Goal: Task Accomplishment & Management: Use online tool/utility

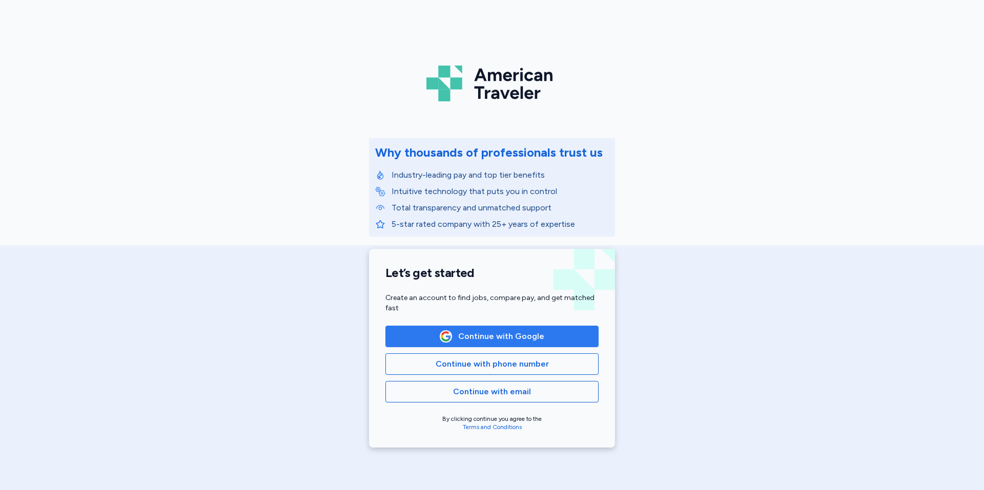
click at [503, 343] on button "Continue with Google" at bounding box center [491, 337] width 213 height 22
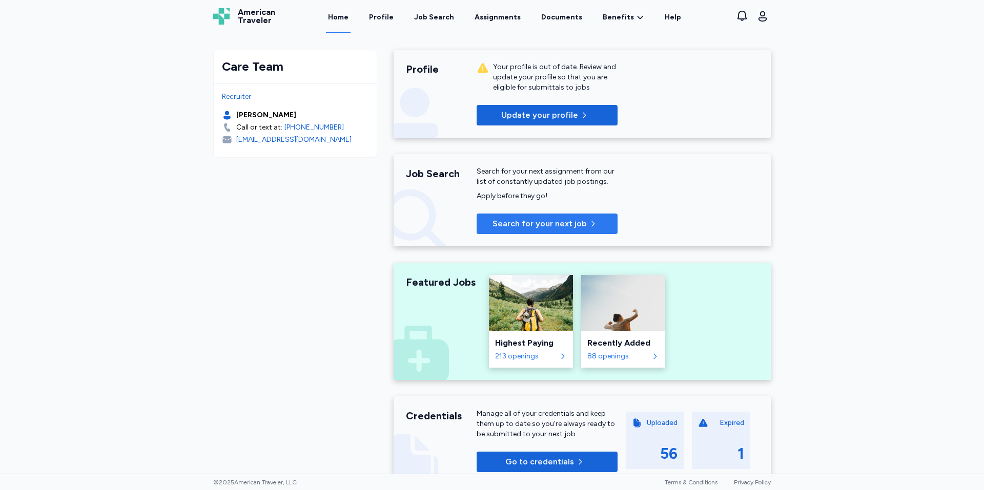
click at [510, 229] on span "Search for your next job" at bounding box center [539, 224] width 94 height 12
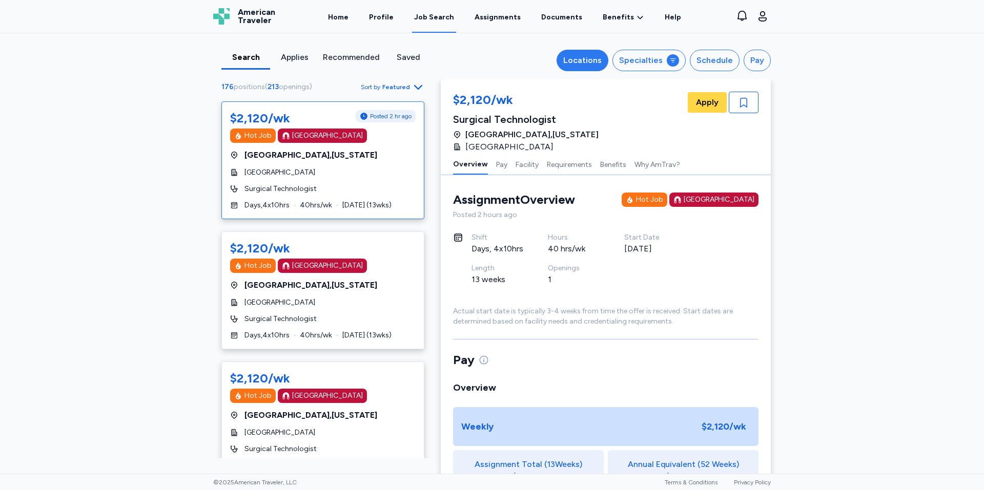
click at [589, 57] on div "Locations" at bounding box center [582, 60] width 38 height 12
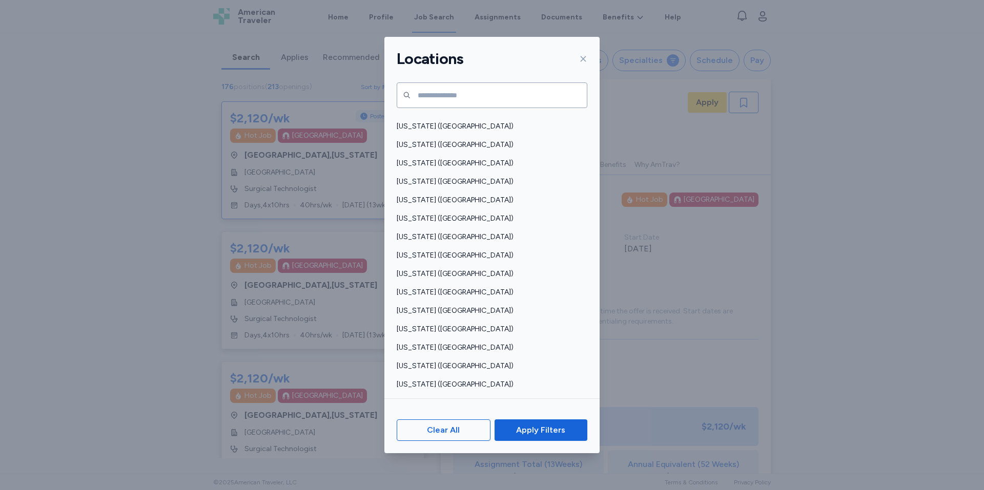
scroll to position [512, 0]
click at [431, 222] on span "[US_STATE] ([GEOGRAPHIC_DATA])" at bounding box center [489, 218] width 184 height 10
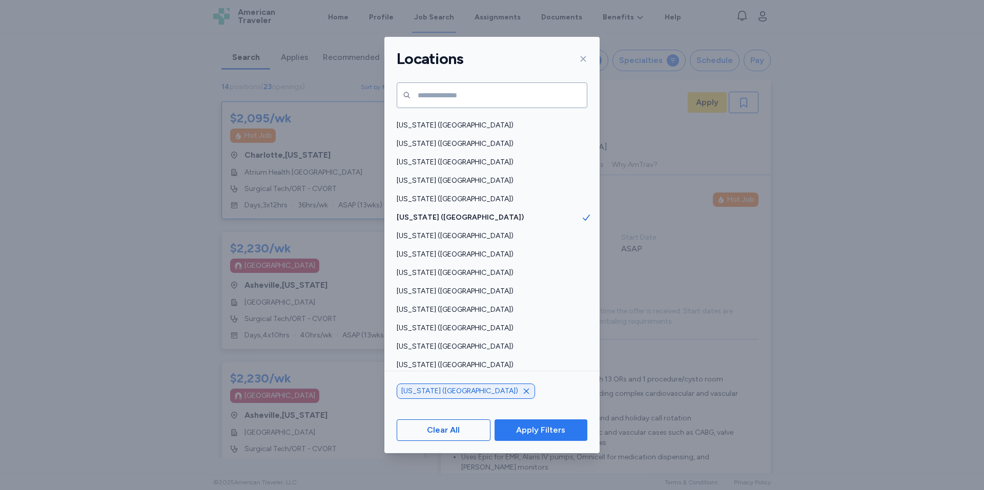
scroll to position [1, 0]
click at [514, 426] on span "Apply Filters" at bounding box center [541, 430] width 76 height 12
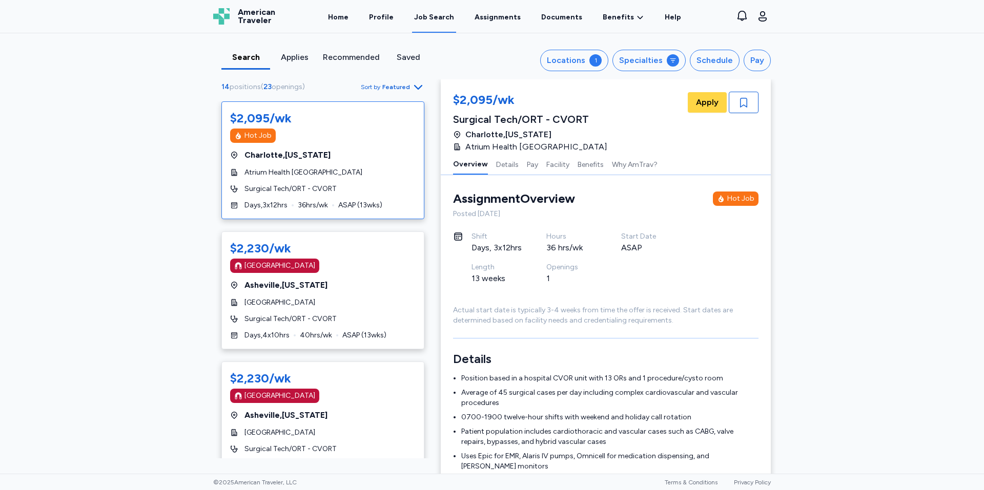
scroll to position [0, 0]
click at [582, 65] on div "Locations" at bounding box center [566, 60] width 38 height 12
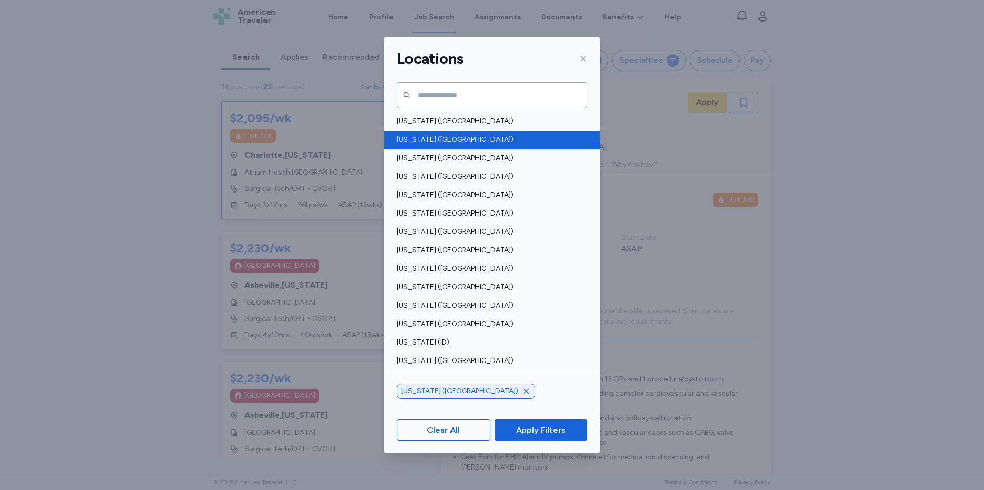
click at [449, 142] on span "[US_STATE] ([GEOGRAPHIC_DATA])" at bounding box center [489, 140] width 184 height 10
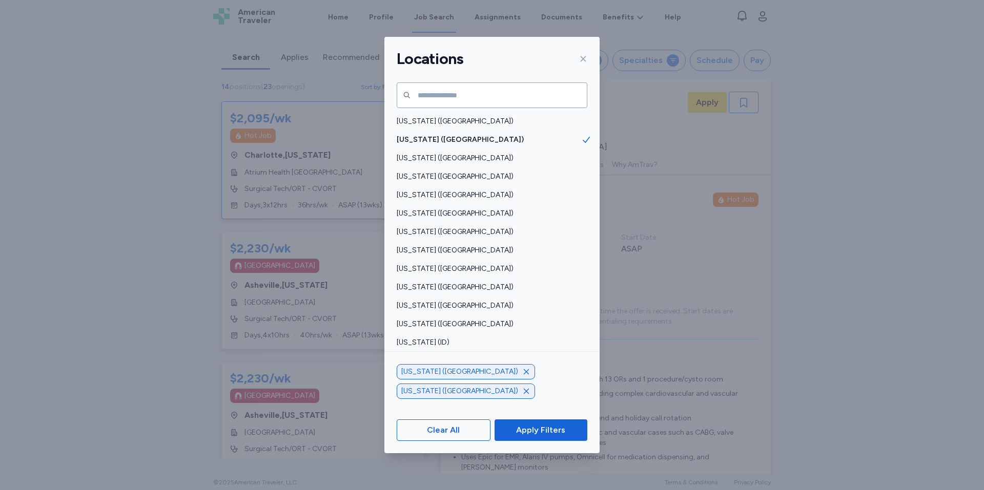
click at [522, 376] on icon "button" at bounding box center [526, 372] width 8 height 8
click at [508, 428] on span "Apply Filters" at bounding box center [541, 430] width 76 height 12
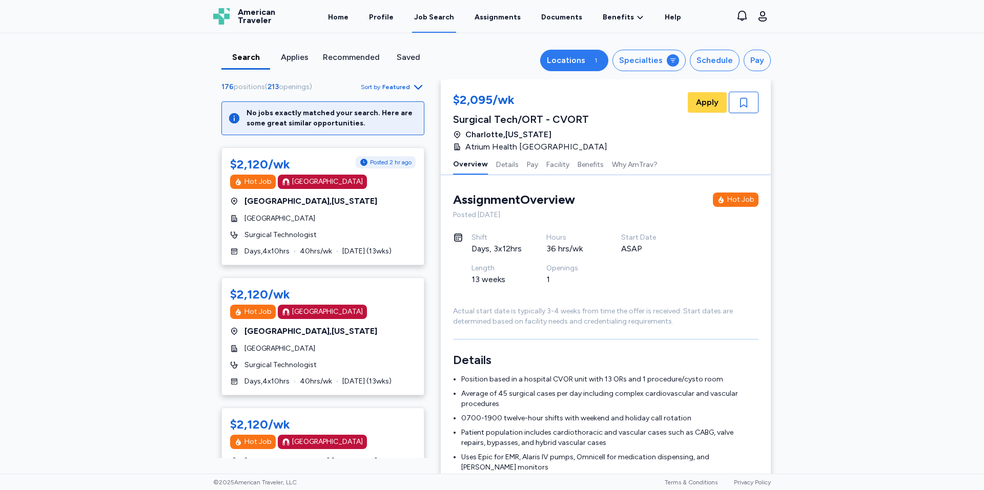
click at [577, 67] on button "Locations 1" at bounding box center [574, 61] width 68 height 22
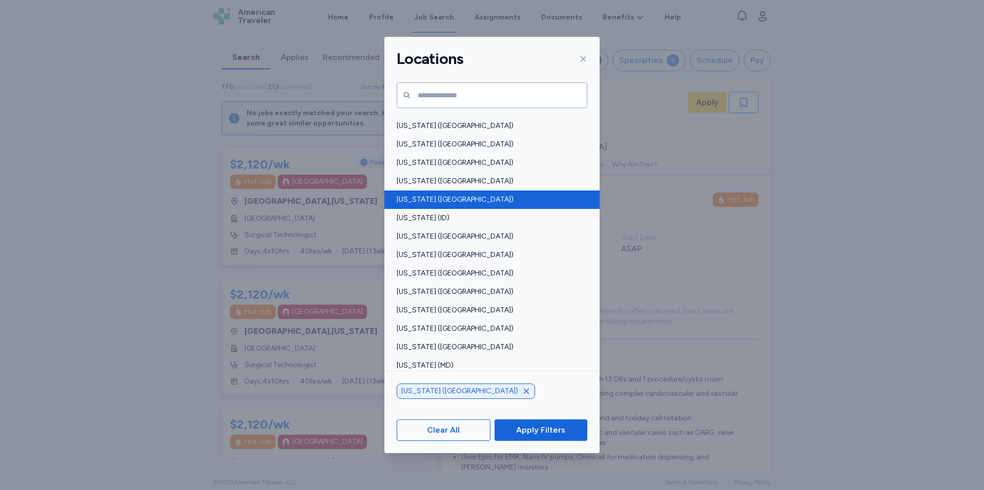
scroll to position [154, 0]
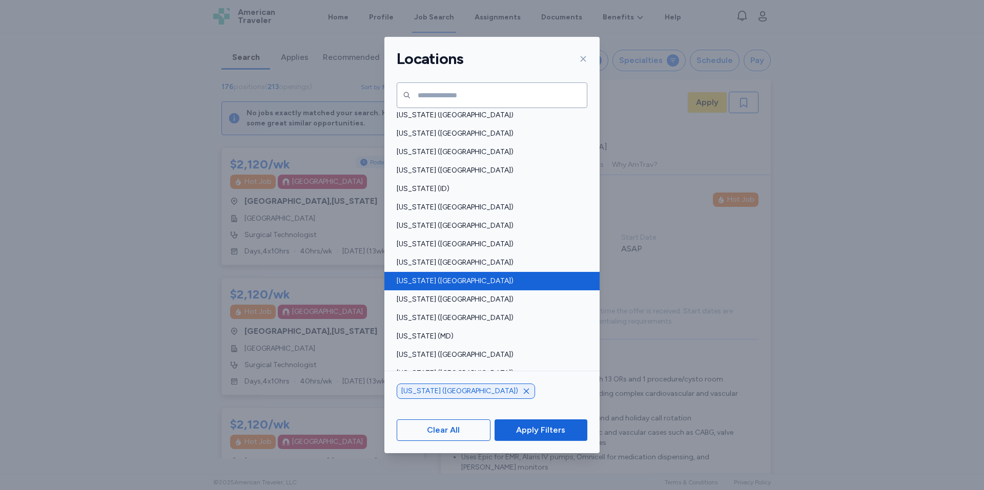
click at [442, 282] on span "[US_STATE] ([GEOGRAPHIC_DATA])" at bounding box center [489, 281] width 184 height 10
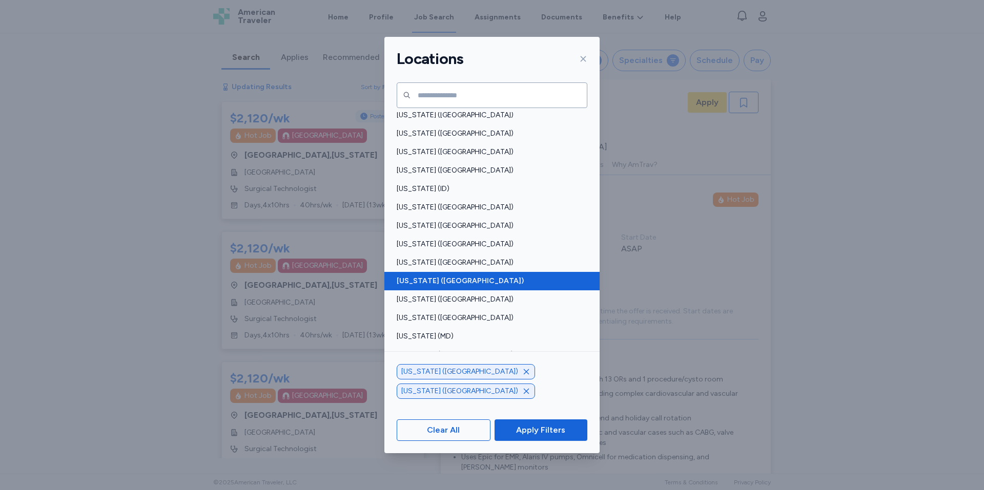
scroll to position [1, 0]
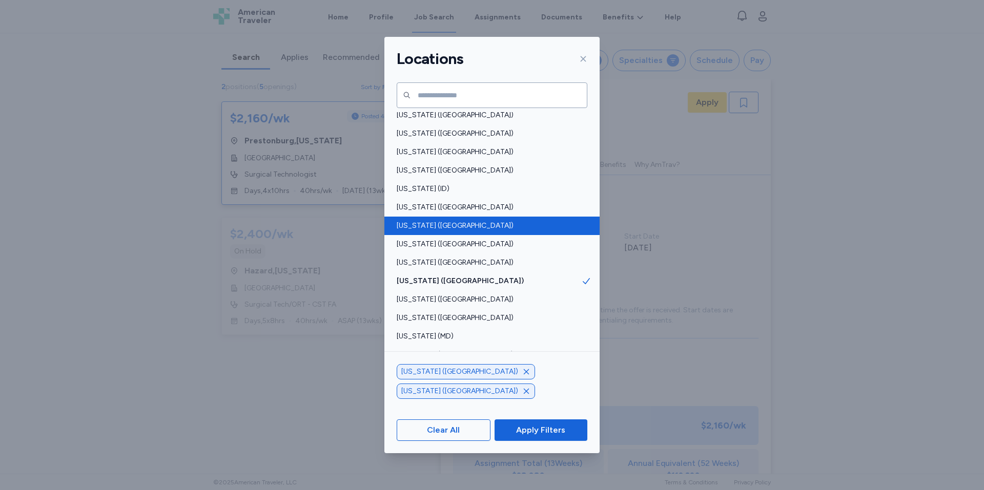
click at [425, 226] on span "[US_STATE] ([GEOGRAPHIC_DATA])" at bounding box center [489, 226] width 184 height 10
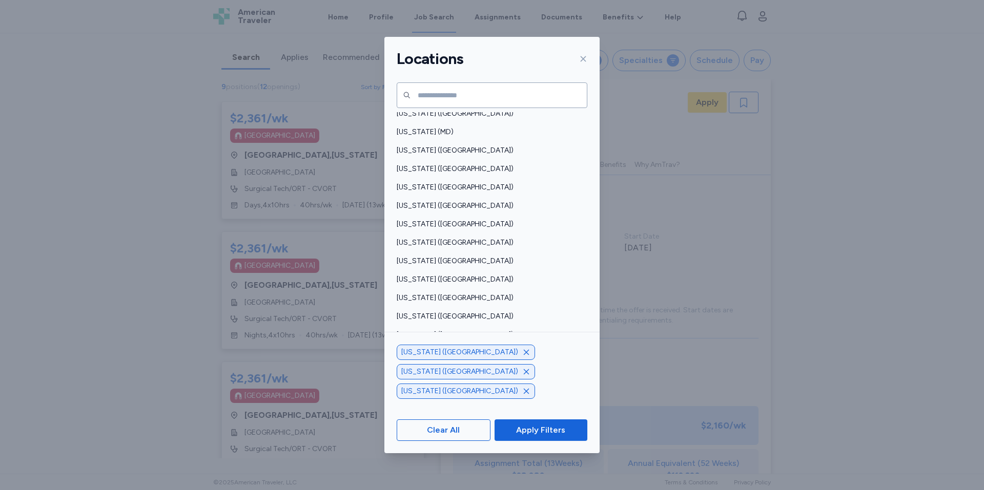
scroll to position [359, 0]
click at [422, 170] on span "[US_STATE] ([GEOGRAPHIC_DATA])" at bounding box center [489, 168] width 184 height 10
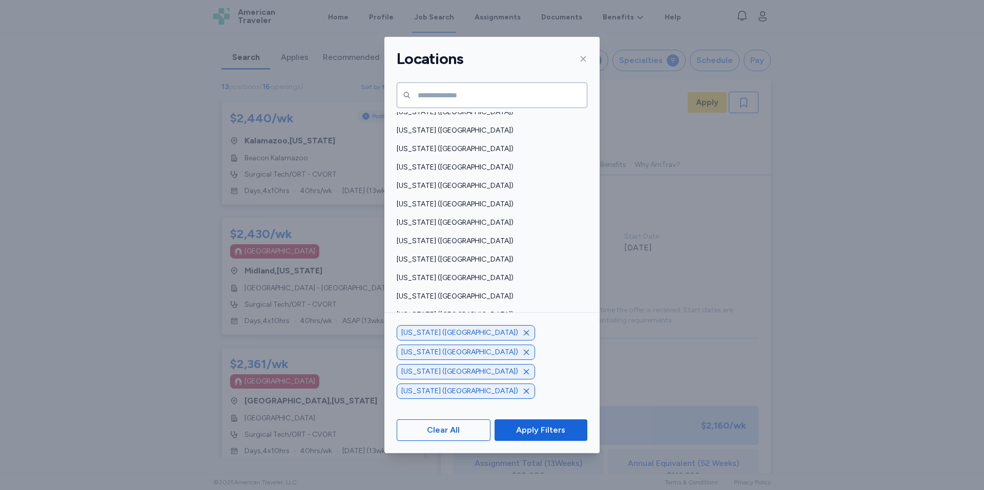
scroll to position [564, 0]
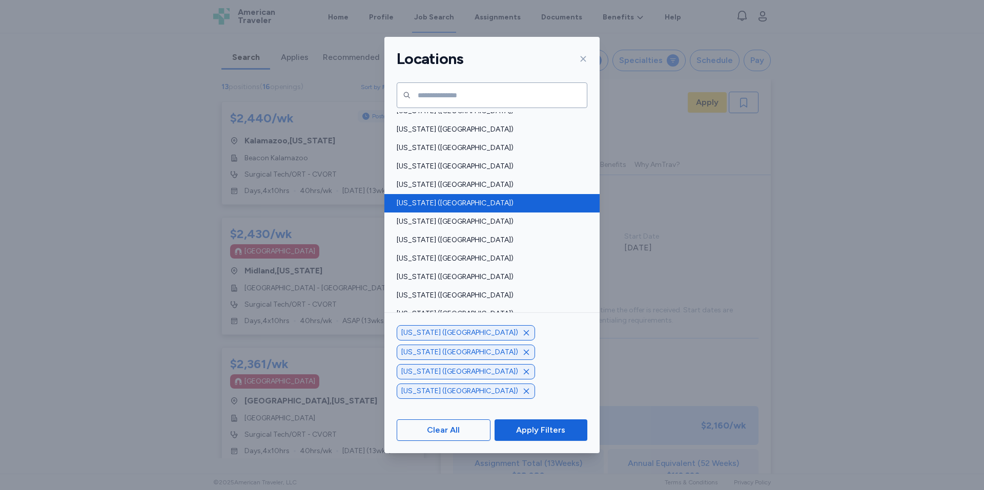
click at [443, 208] on span "[US_STATE] ([GEOGRAPHIC_DATA])" at bounding box center [489, 203] width 184 height 10
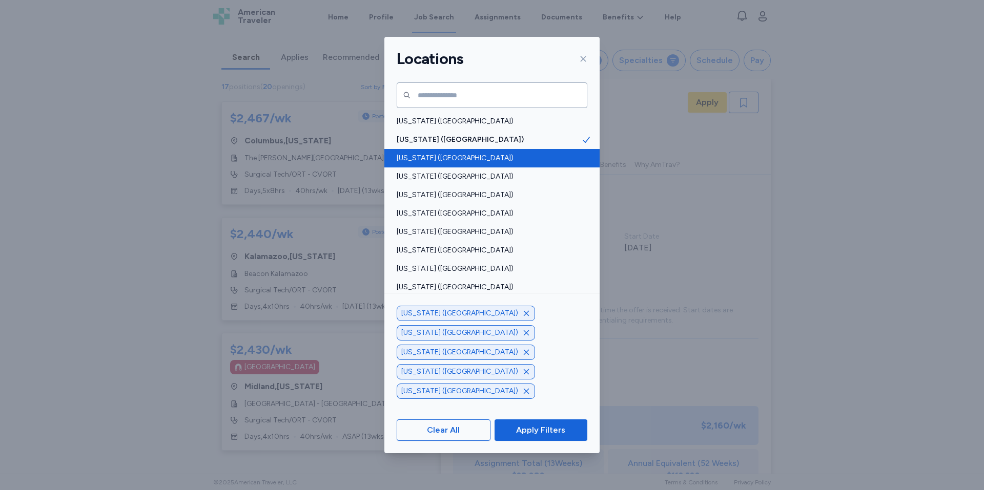
click at [420, 158] on span "[US_STATE] ([GEOGRAPHIC_DATA])" at bounding box center [489, 158] width 184 height 10
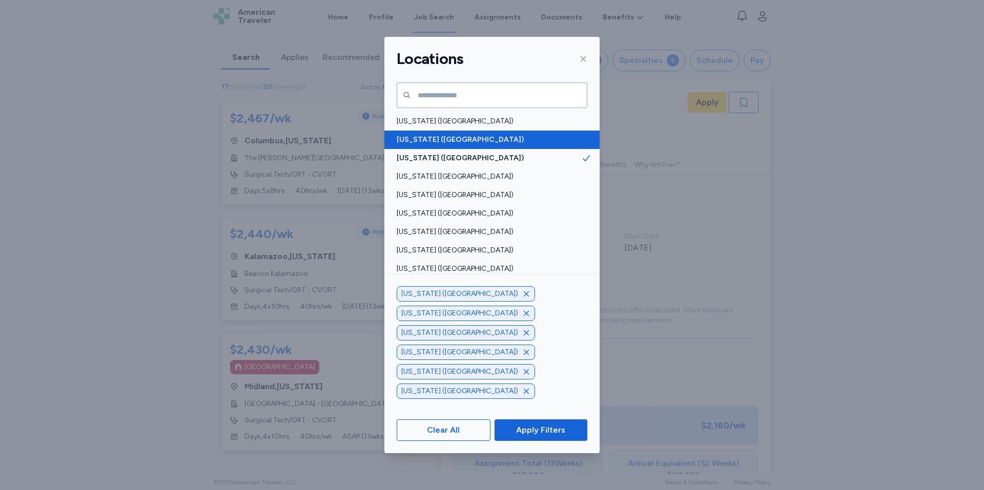
click at [417, 142] on span "[US_STATE] ([GEOGRAPHIC_DATA])" at bounding box center [489, 140] width 184 height 10
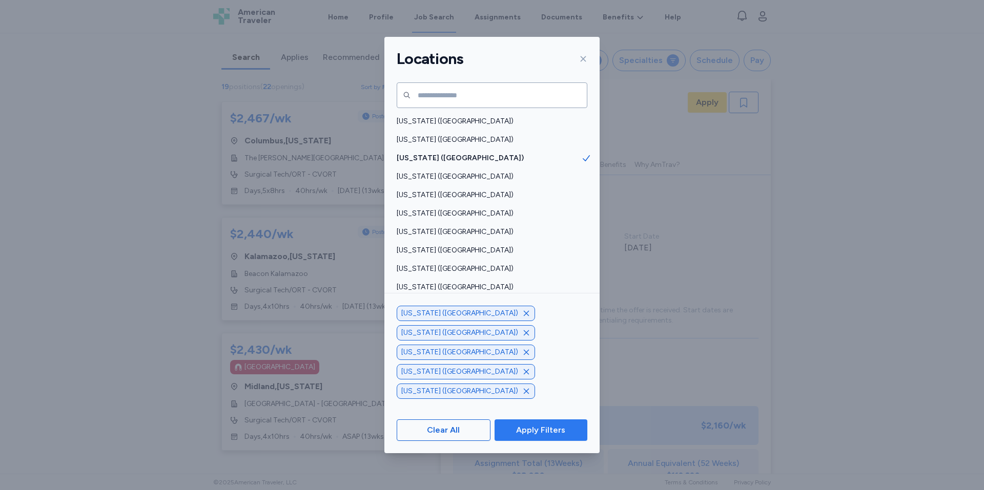
click at [544, 430] on span "Apply Filters" at bounding box center [540, 430] width 49 height 12
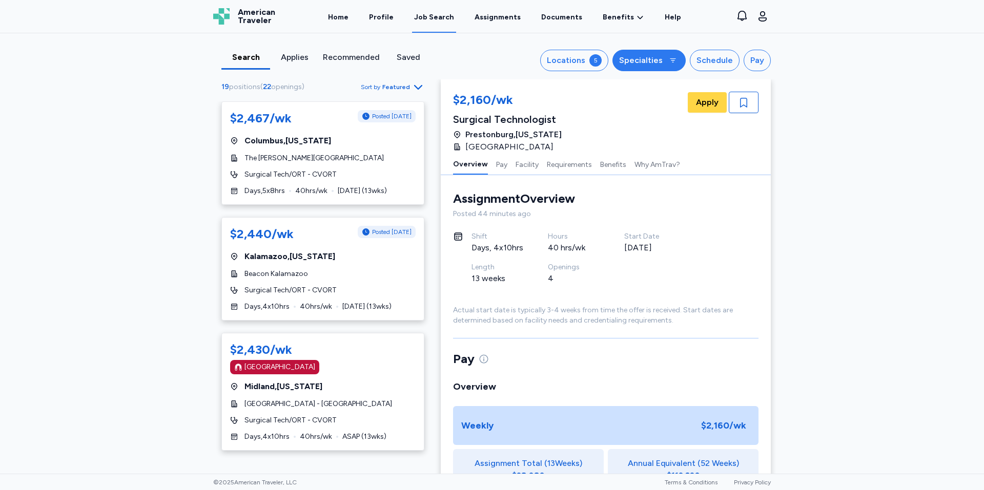
click at [634, 57] on div "Specialties" at bounding box center [641, 60] width 44 height 12
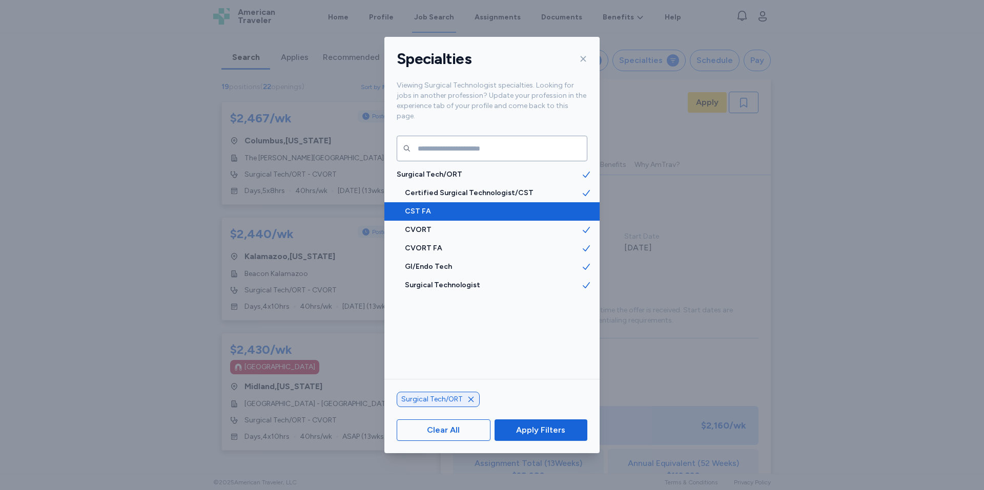
click at [545, 208] on div "CST FA" at bounding box center [491, 211] width 215 height 18
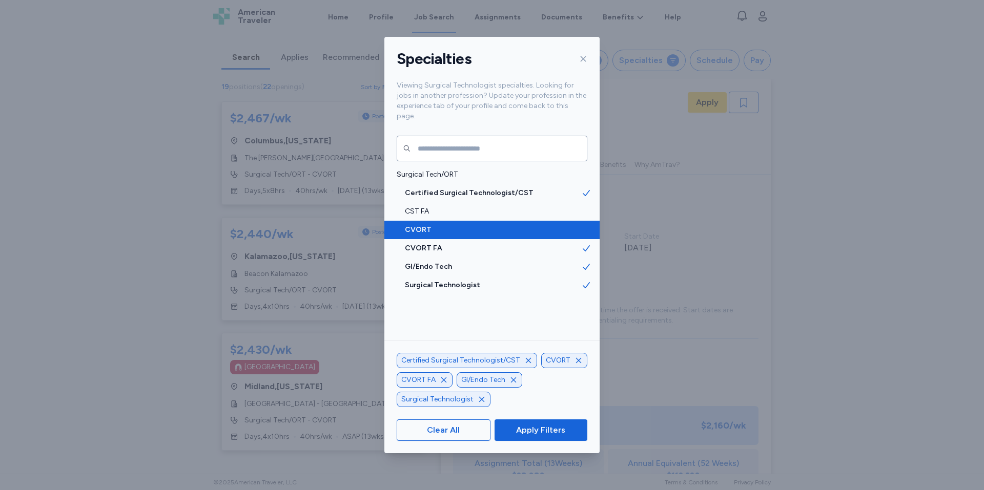
click at [542, 225] on span "CVORT" at bounding box center [493, 230] width 176 height 10
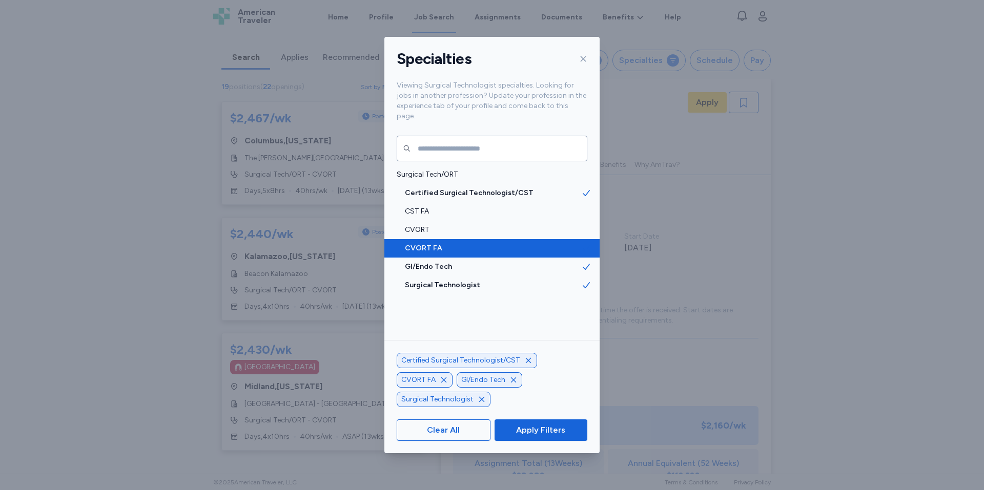
click at [541, 239] on div "CVORT FA" at bounding box center [491, 248] width 215 height 18
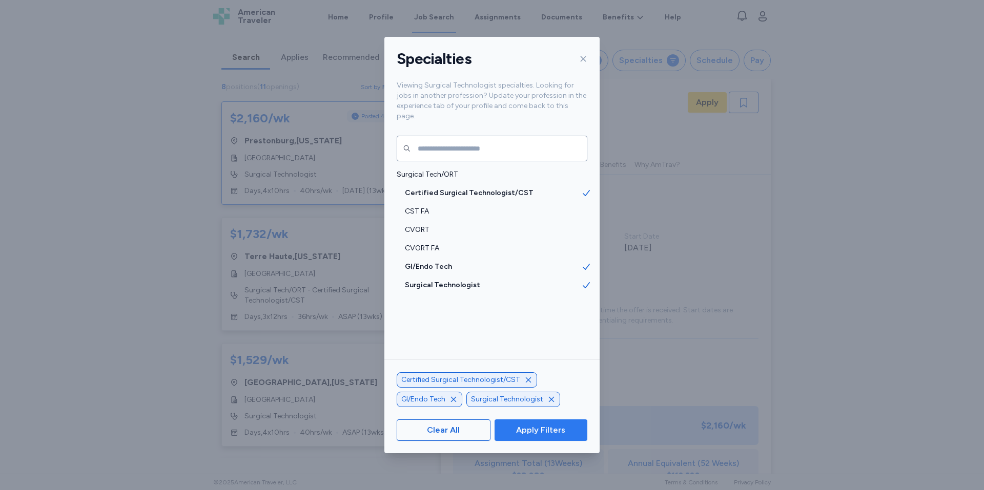
click at [566, 431] on span "Apply Filters" at bounding box center [541, 430] width 76 height 12
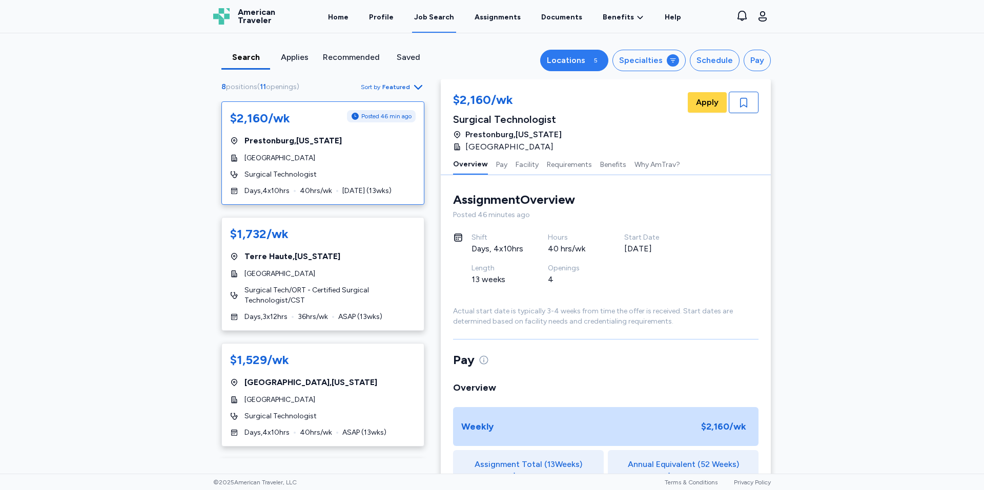
click at [594, 56] on div "5" at bounding box center [595, 60] width 12 height 12
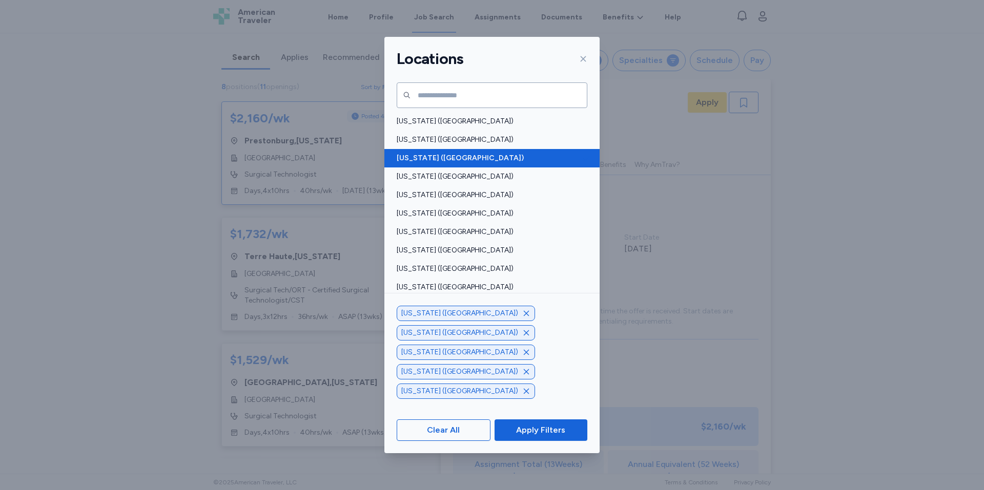
click at [493, 160] on span "[US_STATE] ([GEOGRAPHIC_DATA])" at bounding box center [489, 158] width 184 height 10
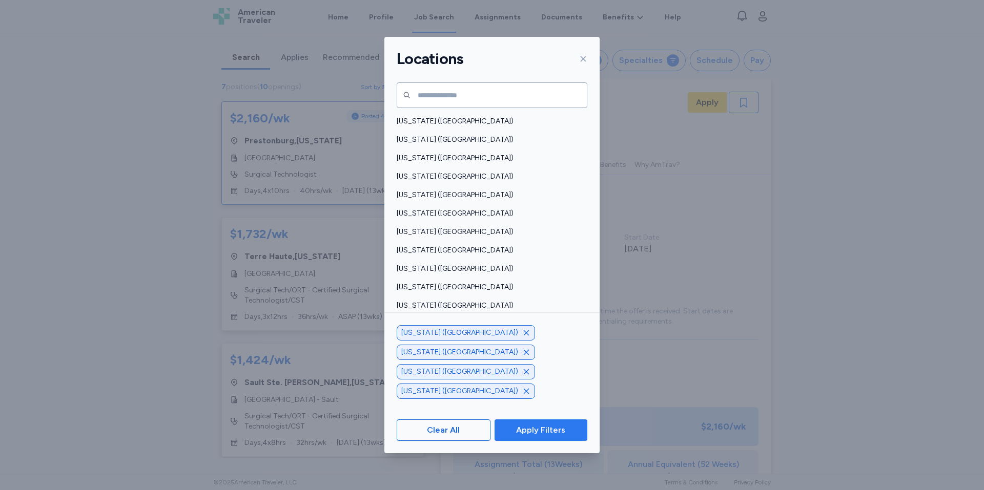
click at [524, 434] on span "Apply Filters" at bounding box center [540, 430] width 49 height 12
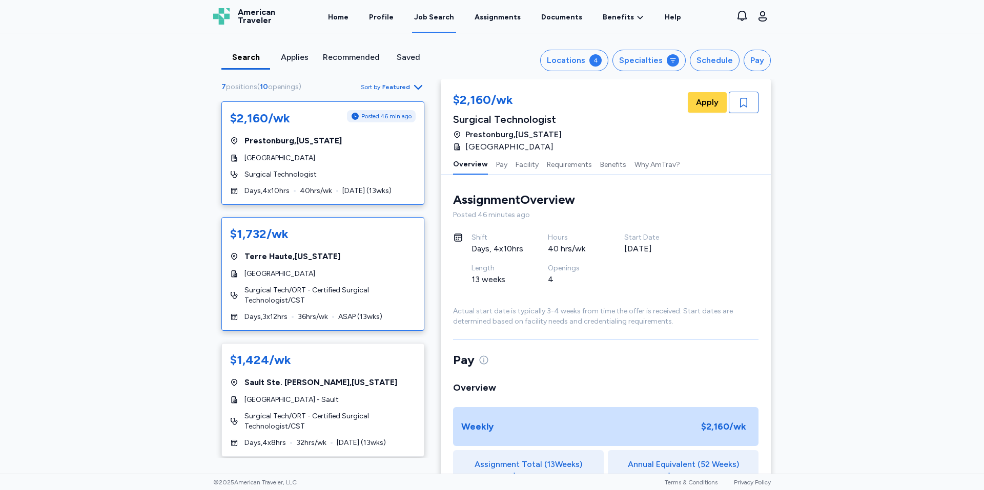
click at [336, 261] on div "[GEOGRAPHIC_DATA] , [US_STATE]" at bounding box center [322, 257] width 185 height 12
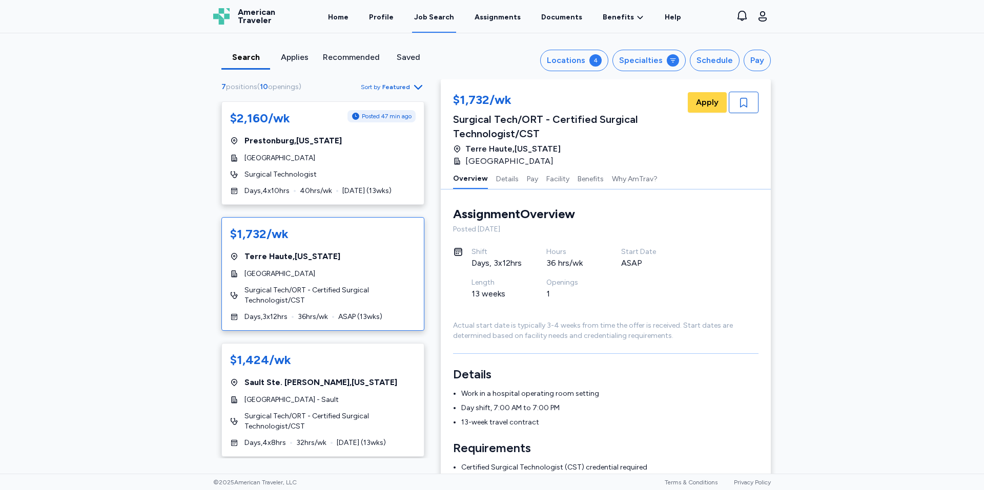
click at [158, 302] on div "Search Applies Recommended Saved Locations 4 Specialties Schedule Pay 7 positio…" at bounding box center [492, 253] width 984 height 441
